Goal: Find contact information: Find contact information

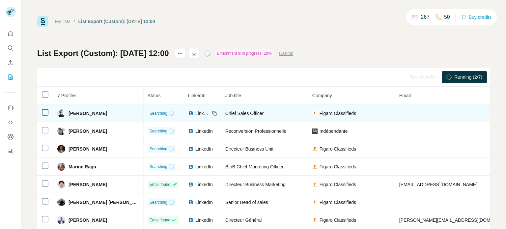
click at [195, 115] on span "LinkedIn" at bounding box center [202, 113] width 14 height 7
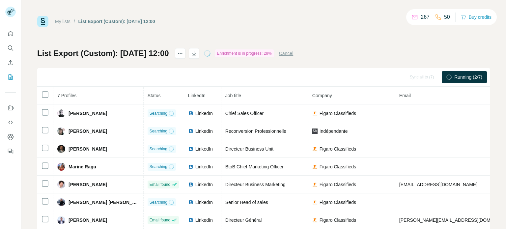
drag, startPoint x: 180, startPoint y: 132, endPoint x: 249, endPoint y: 81, distance: 85.4
click at [195, 132] on span "LinkedIn" at bounding box center [203, 131] width 17 height 7
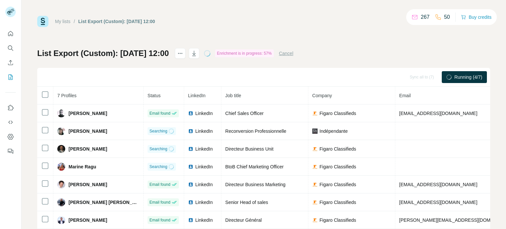
click at [195, 149] on span "LinkedIn" at bounding box center [203, 148] width 17 height 7
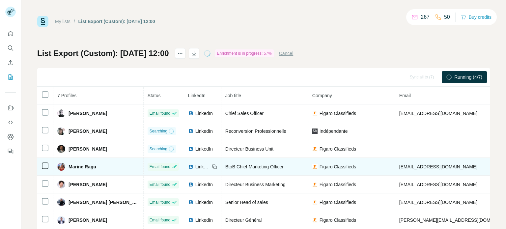
drag, startPoint x: 186, startPoint y: 166, endPoint x: 190, endPoint y: 159, distance: 7.7
click at [195, 166] on span "LinkedIn" at bounding box center [202, 166] width 14 height 7
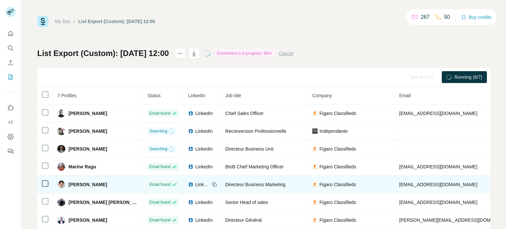
click at [195, 186] on span "LinkedIn" at bounding box center [202, 184] width 14 height 7
drag, startPoint x: 188, startPoint y: 201, endPoint x: 195, endPoint y: 187, distance: 16.1
click at [195, 201] on span "LinkedIn" at bounding box center [203, 202] width 17 height 7
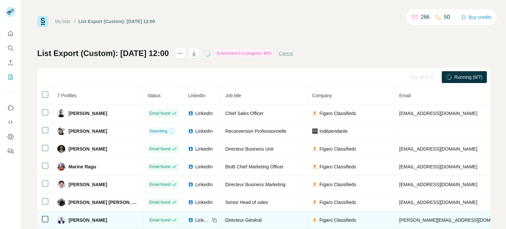
click at [195, 220] on span "LinkedIn" at bounding box center [202, 220] width 14 height 7
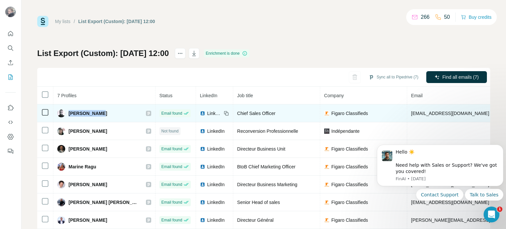
drag, startPoint x: 109, startPoint y: 113, endPoint x: 69, endPoint y: 115, distance: 40.2
click at [69, 115] on div "[PERSON_NAME]" at bounding box center [104, 113] width 94 height 8
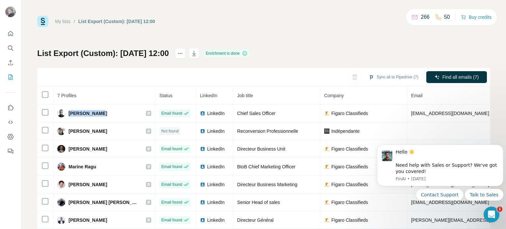
copy span "[PERSON_NAME]"
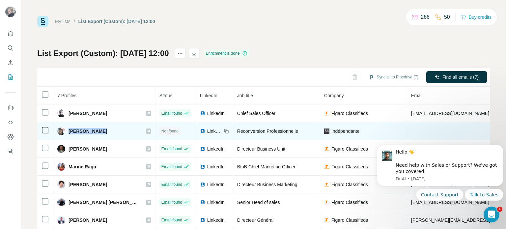
drag, startPoint x: 119, startPoint y: 130, endPoint x: 69, endPoint y: 130, distance: 50.4
click at [69, 130] on div "[PERSON_NAME]" at bounding box center [104, 131] width 94 height 8
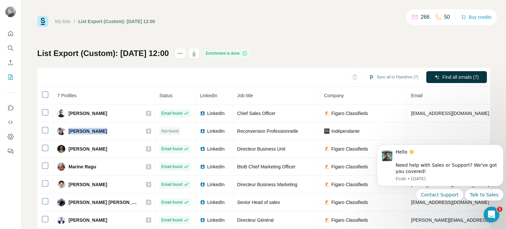
copy div "[PERSON_NAME]"
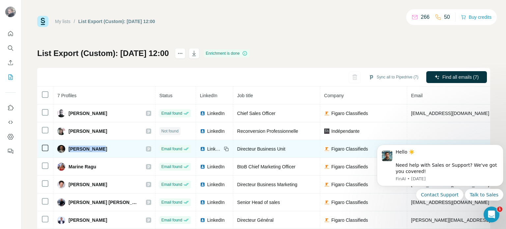
drag, startPoint x: 107, startPoint y: 150, endPoint x: 97, endPoint y: 143, distance: 11.9
click at [69, 152] on td "[PERSON_NAME]" at bounding box center [104, 149] width 102 height 18
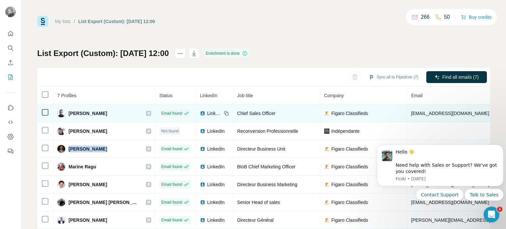
copy span "[PERSON_NAME]"
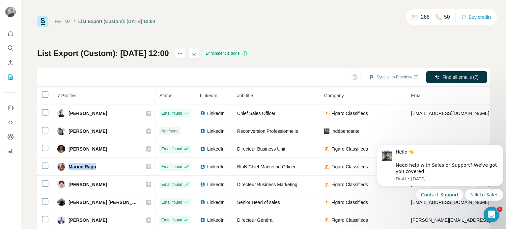
drag, startPoint x: 68, startPoint y: 166, endPoint x: 218, endPoint y: 94, distance: 165.9
click at [98, 165] on div "Marine Ragu" at bounding box center [104, 167] width 94 height 8
copy span "Marine Ragu"
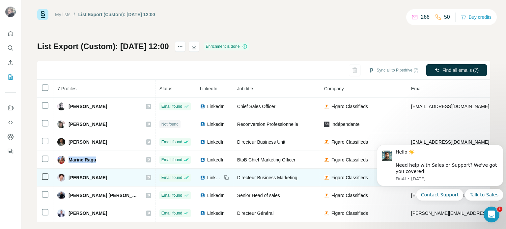
scroll to position [18, 0]
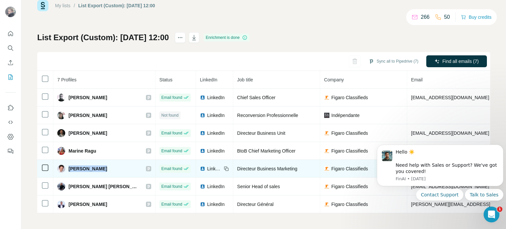
drag, startPoint x: 98, startPoint y: 164, endPoint x: 67, endPoint y: 167, distance: 30.4
click at [67, 167] on div "[PERSON_NAME]" at bounding box center [104, 169] width 94 height 8
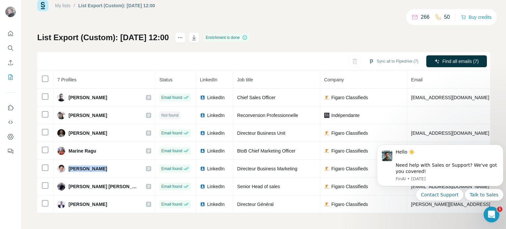
copy span "[PERSON_NAME]"
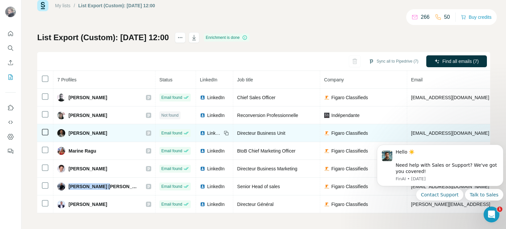
drag, startPoint x: 67, startPoint y: 181, endPoint x: 172, endPoint y: 134, distance: 115.2
click at [109, 182] on div "[PERSON_NAME] [PERSON_NAME]" at bounding box center [98, 186] width 82 height 8
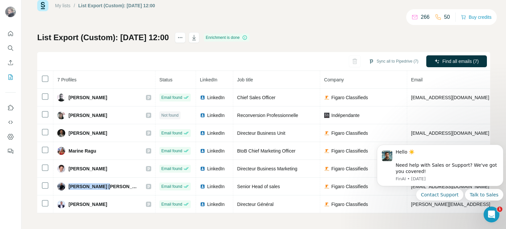
copy span "[PERSON_NAME]"
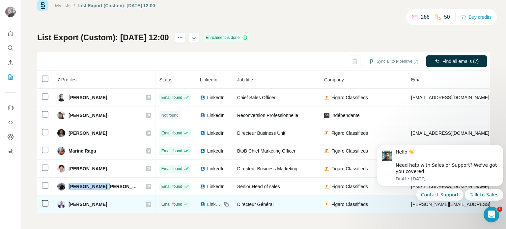
drag, startPoint x: 68, startPoint y: 198, endPoint x: 112, endPoint y: 200, distance: 44.5
click at [107, 200] on div "[PERSON_NAME]" at bounding box center [82, 204] width 50 height 8
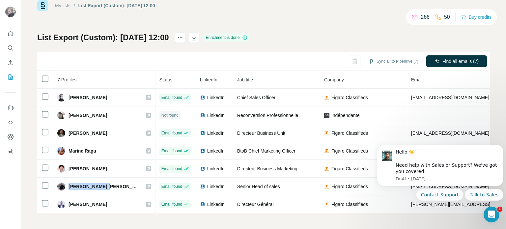
copy span "[PERSON_NAME]"
